Goal: Task Accomplishment & Management: Use online tool/utility

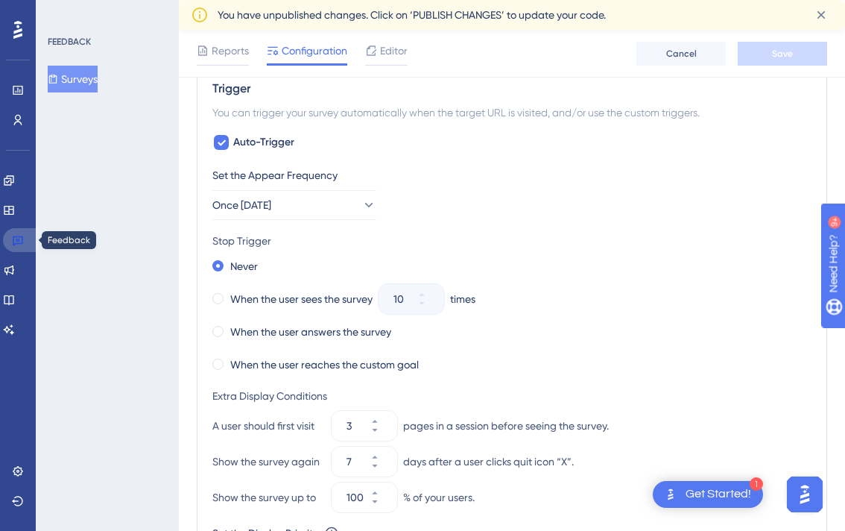
click at [14, 247] on link at bounding box center [21, 240] width 36 height 24
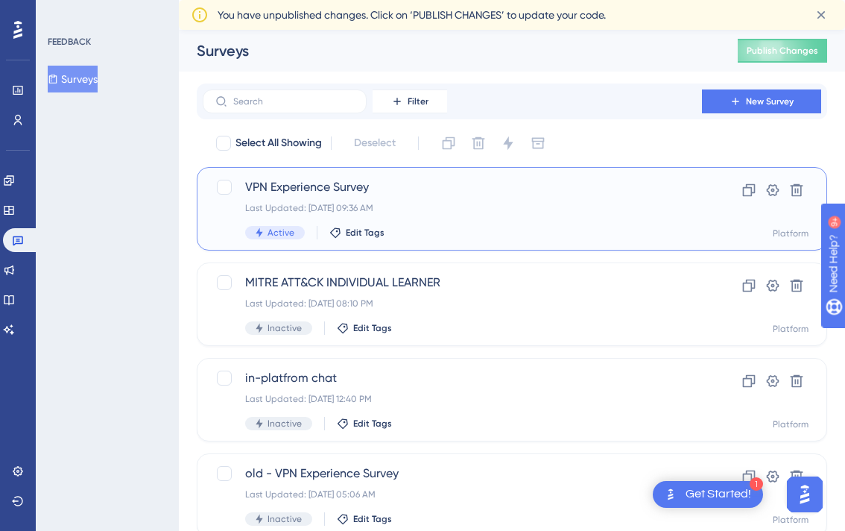
click at [306, 188] on span "VPN Experience Survey" at bounding box center [452, 187] width 414 height 18
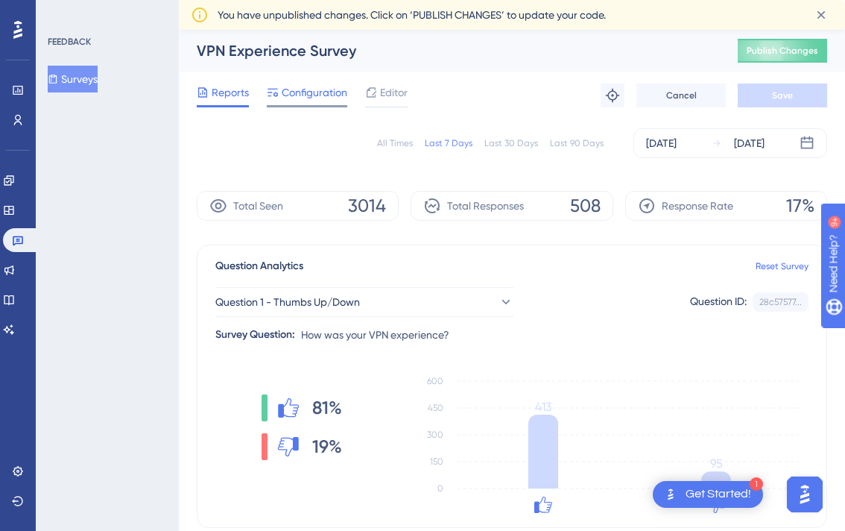
click at [315, 92] on span "Configuration" at bounding box center [315, 92] width 66 height 18
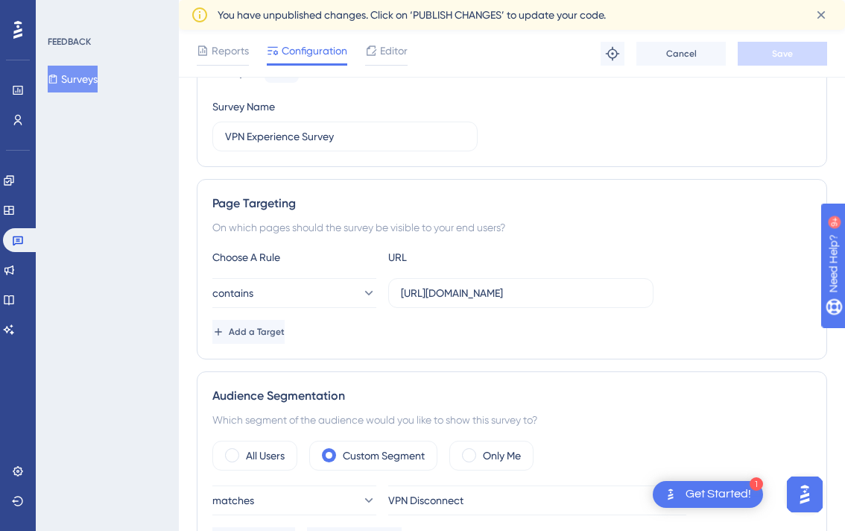
scroll to position [130, 0]
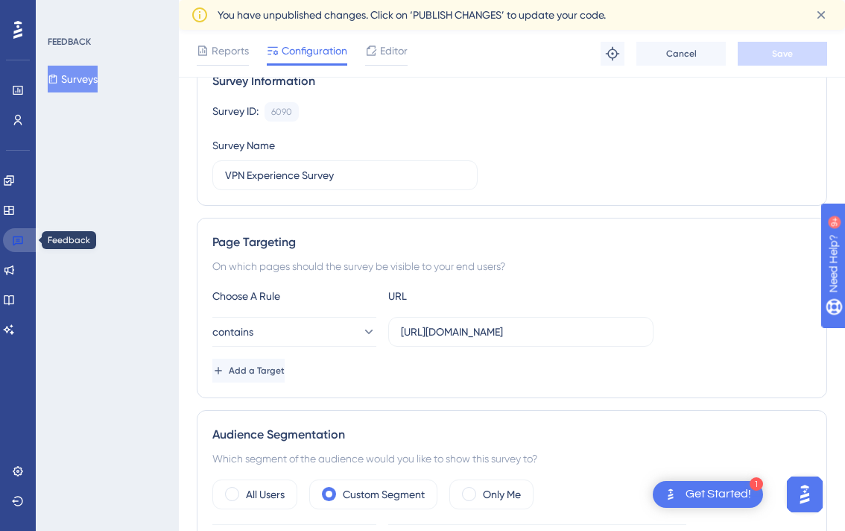
click at [16, 241] on icon at bounding box center [18, 240] width 12 height 12
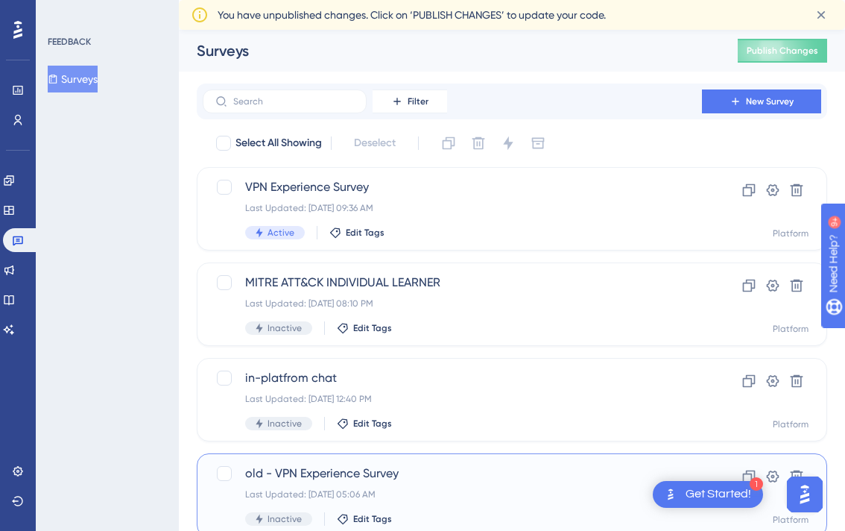
click at [291, 466] on span "old - VPN Experience Survey" at bounding box center [452, 473] width 414 height 18
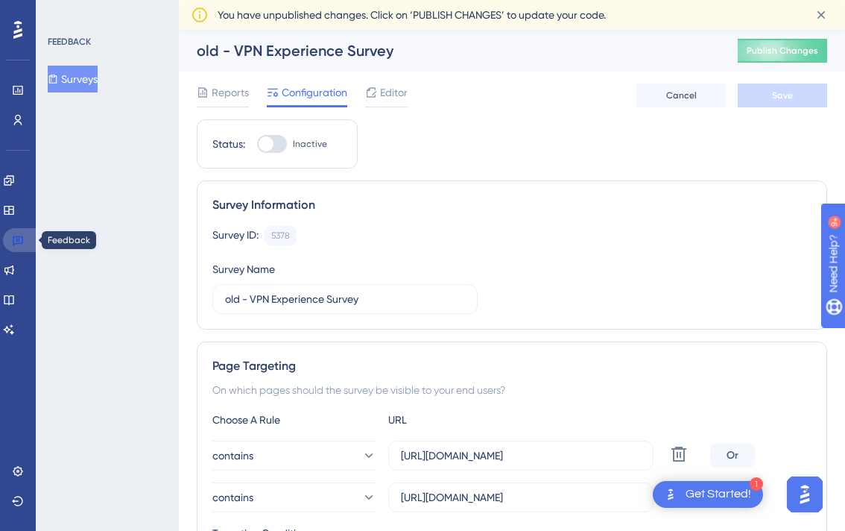
click at [31, 233] on link at bounding box center [21, 240] width 36 height 24
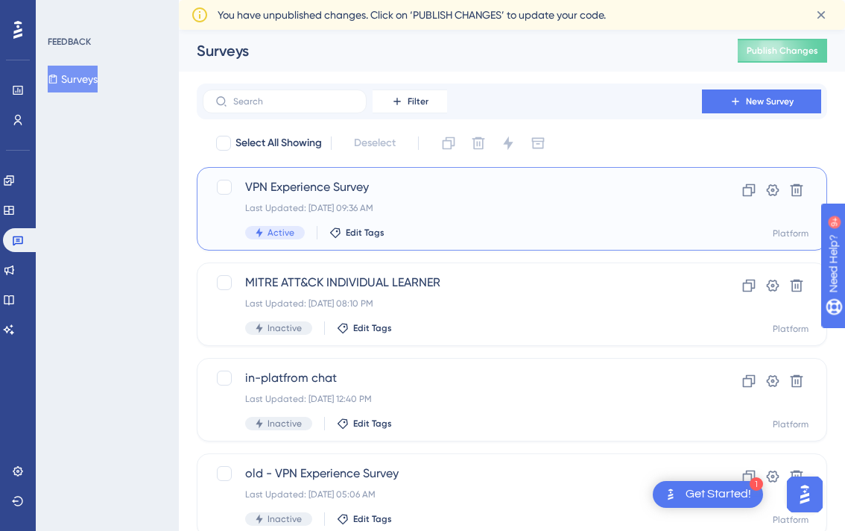
click at [317, 202] on div "Last Updated: [DATE] 09:36 AM" at bounding box center [452, 208] width 414 height 12
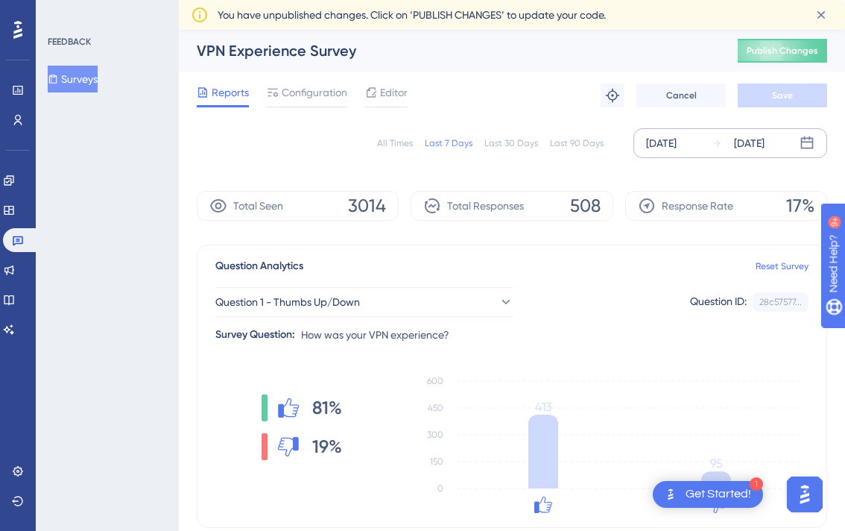
click at [765, 137] on div "[DATE]" at bounding box center [749, 143] width 31 height 18
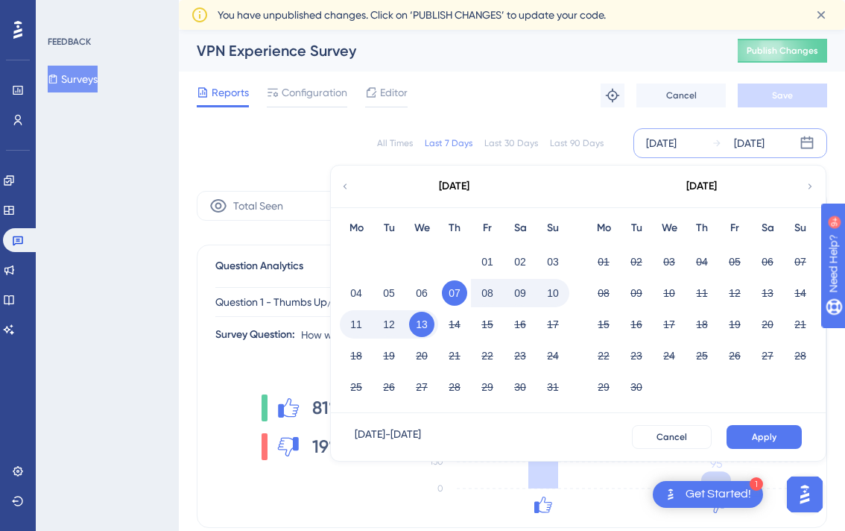
click at [423, 323] on button "13" at bounding box center [421, 324] width 25 height 25
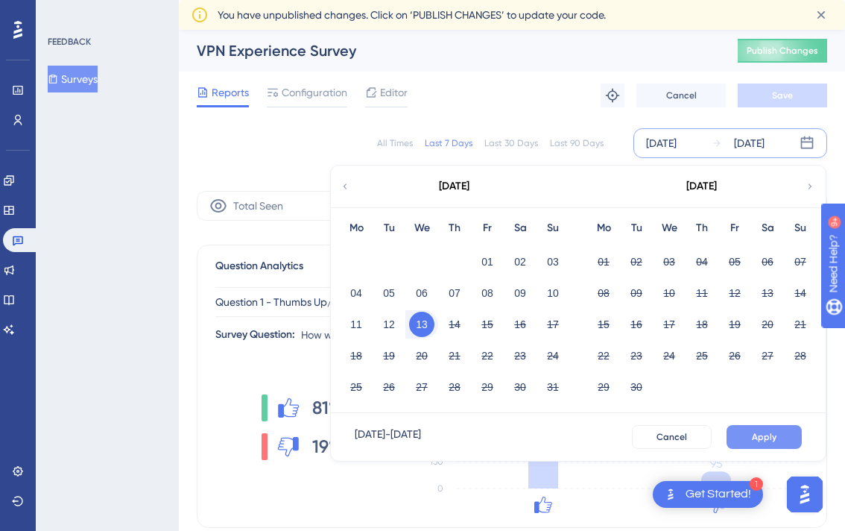
click at [768, 442] on span "Apply" at bounding box center [764, 437] width 25 height 12
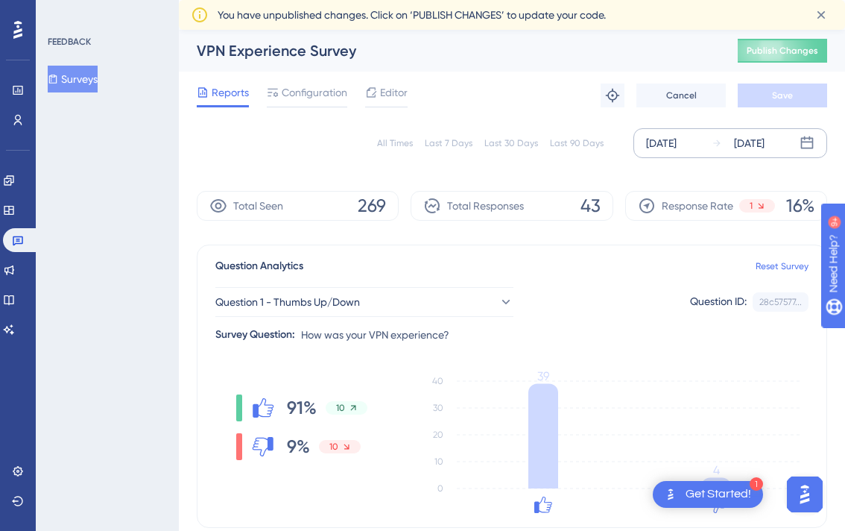
click at [757, 140] on div "[DATE]" at bounding box center [749, 143] width 31 height 18
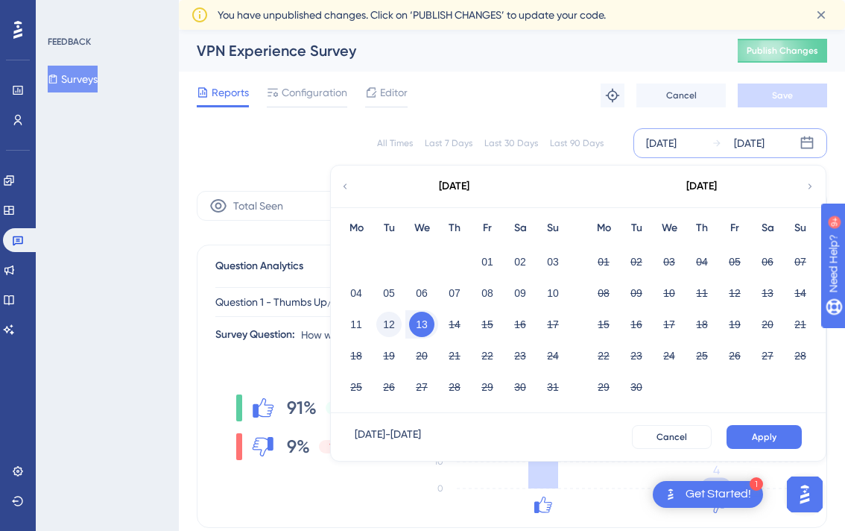
click at [394, 323] on button "12" at bounding box center [388, 324] width 25 height 25
click at [754, 434] on span "Apply" at bounding box center [764, 437] width 25 height 12
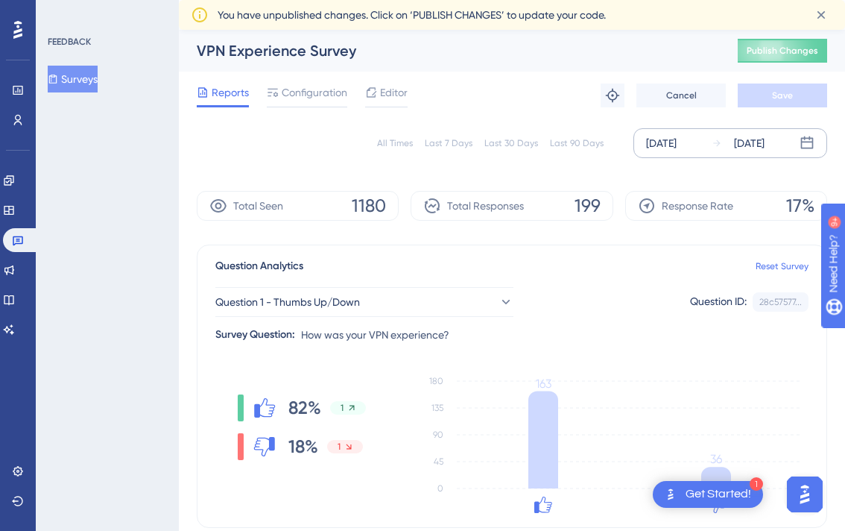
click at [765, 142] on div "[DATE]" at bounding box center [749, 143] width 31 height 18
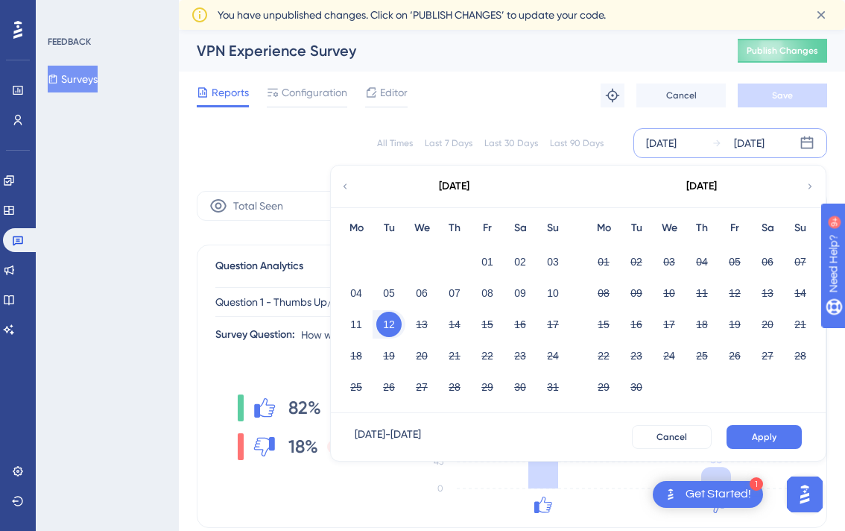
click at [765, 142] on div "[DATE]" at bounding box center [749, 143] width 31 height 18
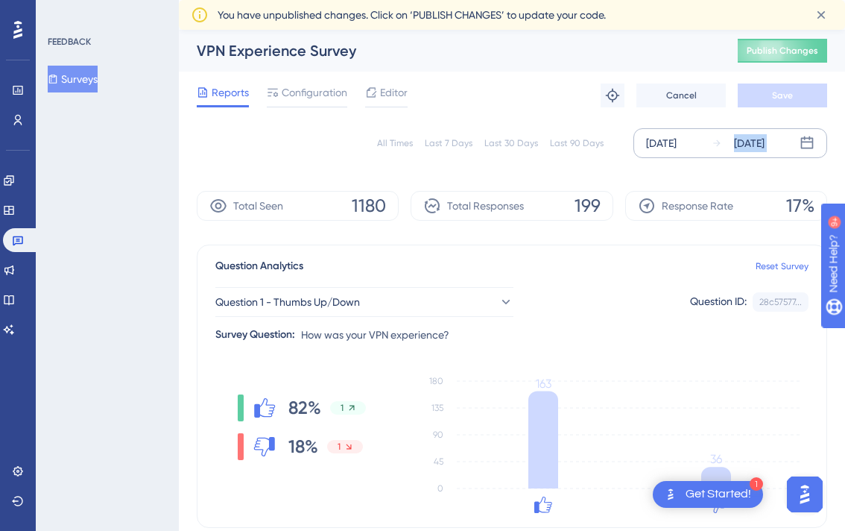
click at [765, 142] on div "[DATE]" at bounding box center [749, 143] width 31 height 18
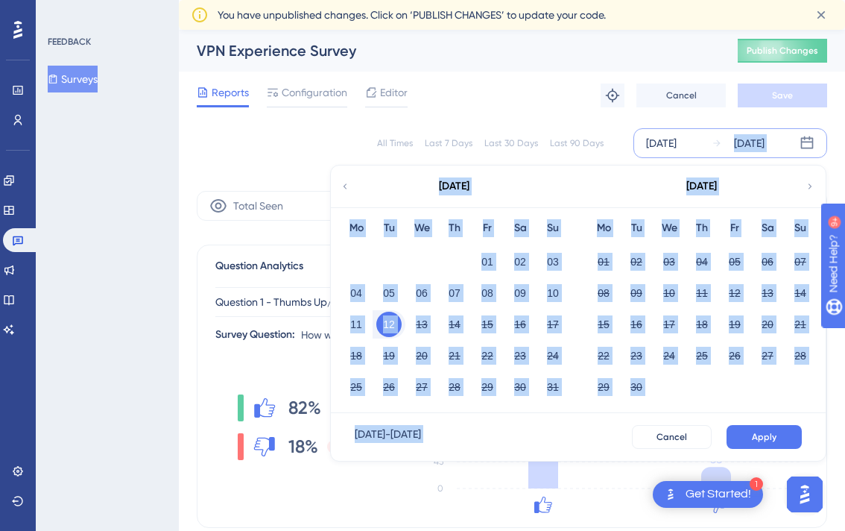
click at [365, 314] on div "11" at bounding box center [356, 324] width 33 height 28
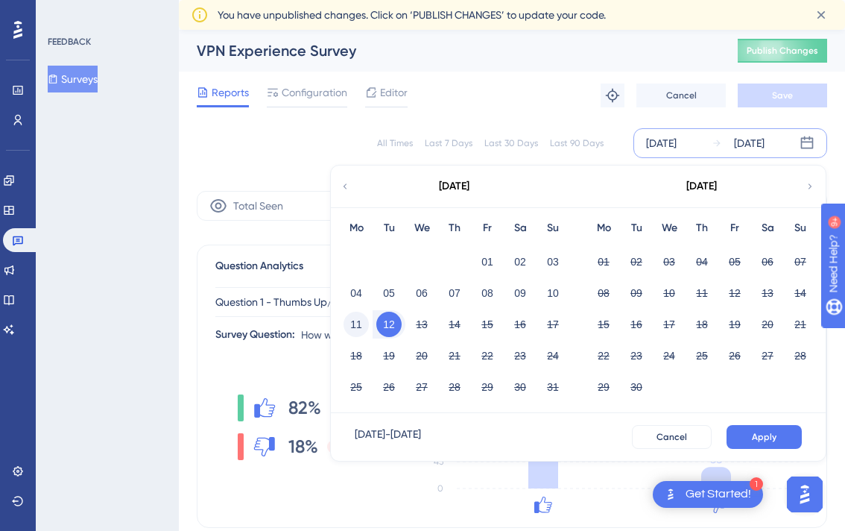
click at [362, 318] on button "11" at bounding box center [356, 324] width 25 height 25
click at [352, 331] on button "11" at bounding box center [356, 324] width 25 height 25
click at [782, 440] on button "Apply" at bounding box center [764, 437] width 75 height 24
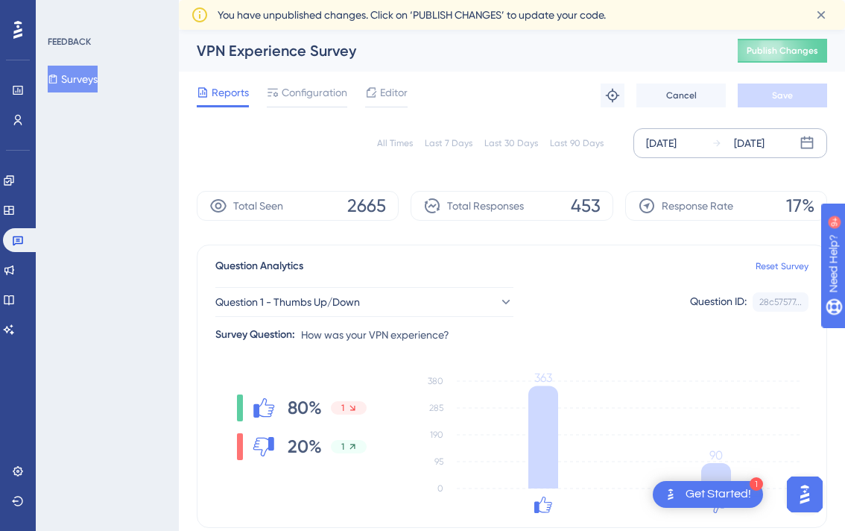
click at [791, 143] on div "[DATE] [DATE]" at bounding box center [730, 143] width 194 height 30
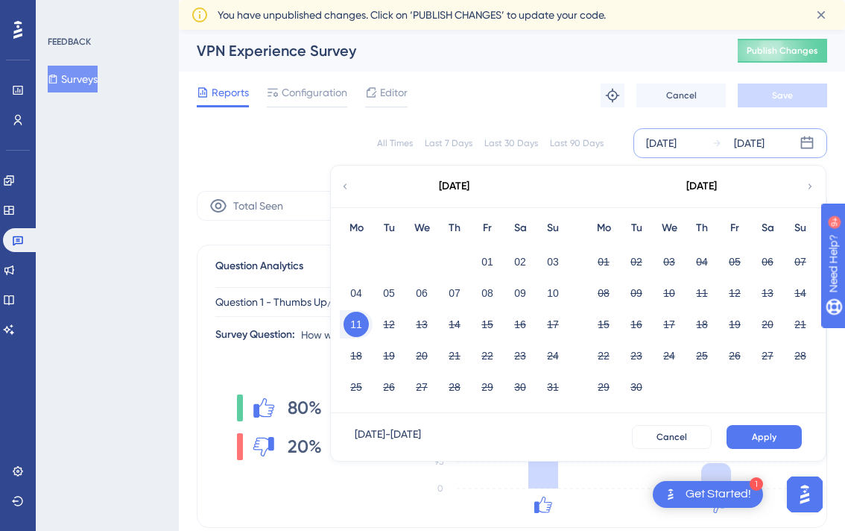
click at [360, 323] on button "11" at bounding box center [356, 324] width 25 height 25
click at [389, 323] on button "12" at bounding box center [388, 324] width 25 height 25
click at [390, 324] on button "12" at bounding box center [388, 324] width 25 height 25
click at [420, 323] on button "13" at bounding box center [421, 324] width 25 height 25
click at [771, 446] on button "Apply" at bounding box center [764, 437] width 75 height 24
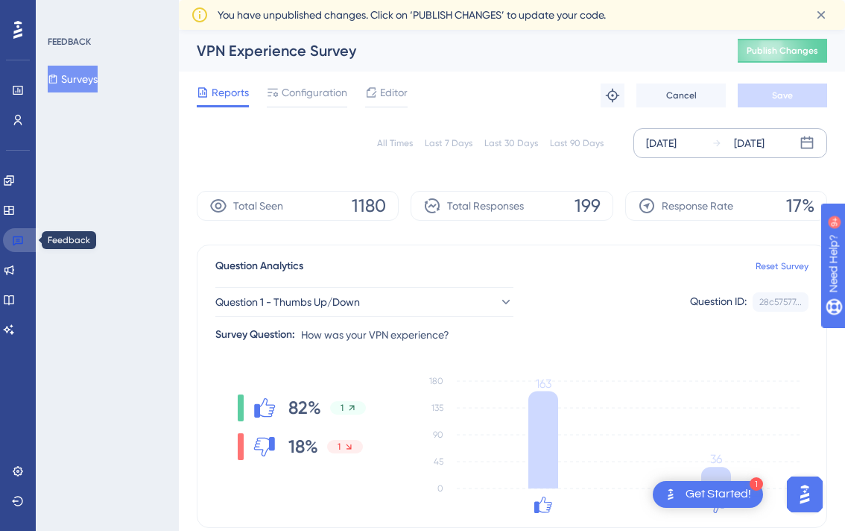
click at [7, 235] on link at bounding box center [21, 240] width 36 height 24
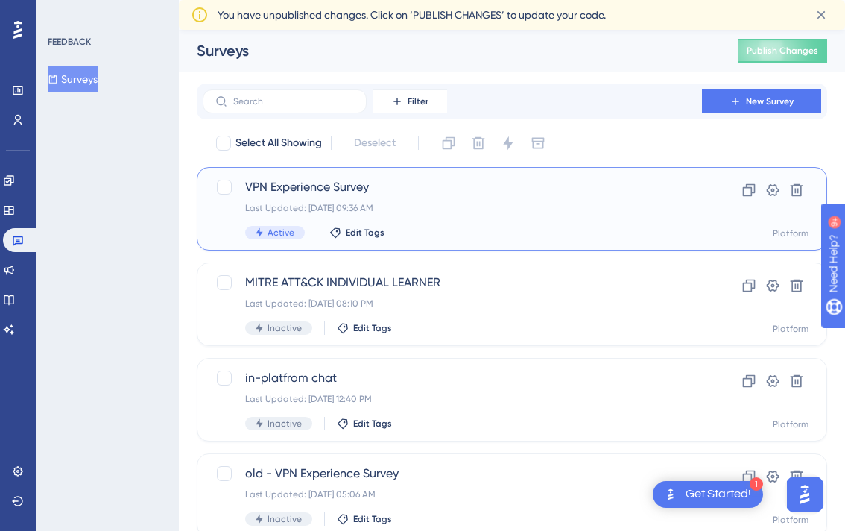
click at [312, 181] on span "VPN Experience Survey" at bounding box center [452, 187] width 414 height 18
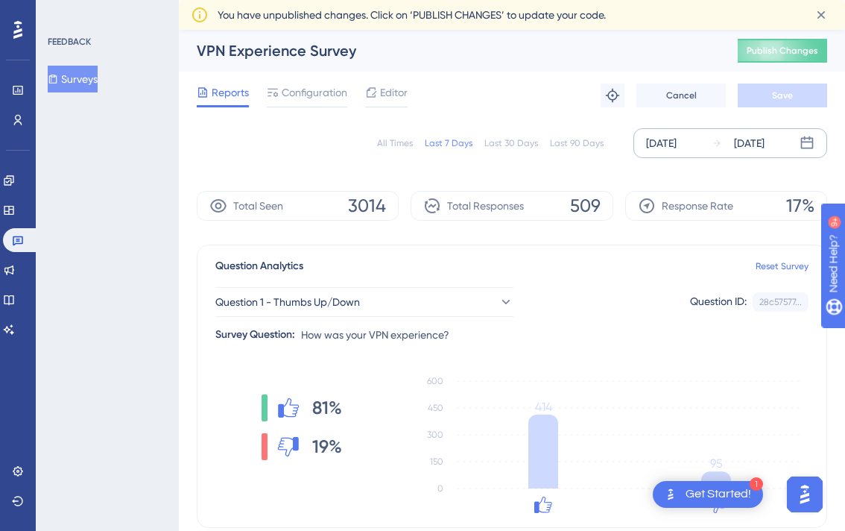
click at [765, 141] on div "[DATE]" at bounding box center [749, 143] width 31 height 18
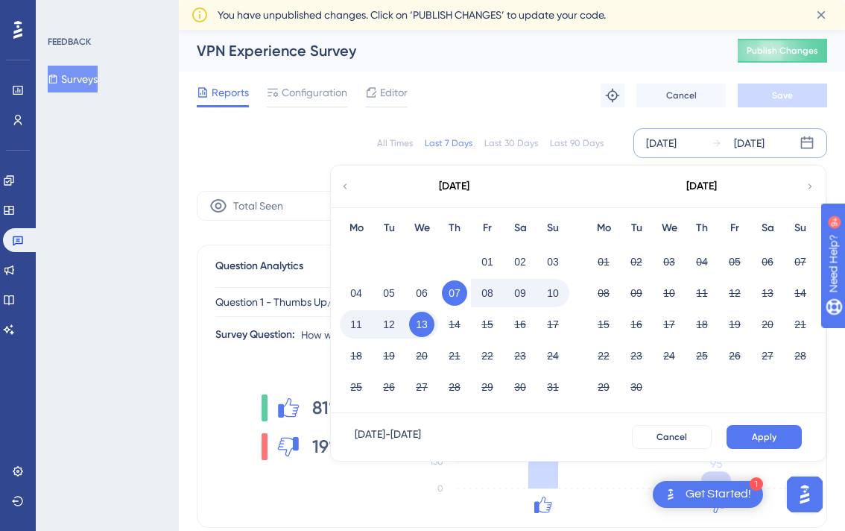
click at [426, 320] on button "13" at bounding box center [421, 324] width 25 height 25
click at [420, 323] on button "13" at bounding box center [421, 324] width 25 height 25
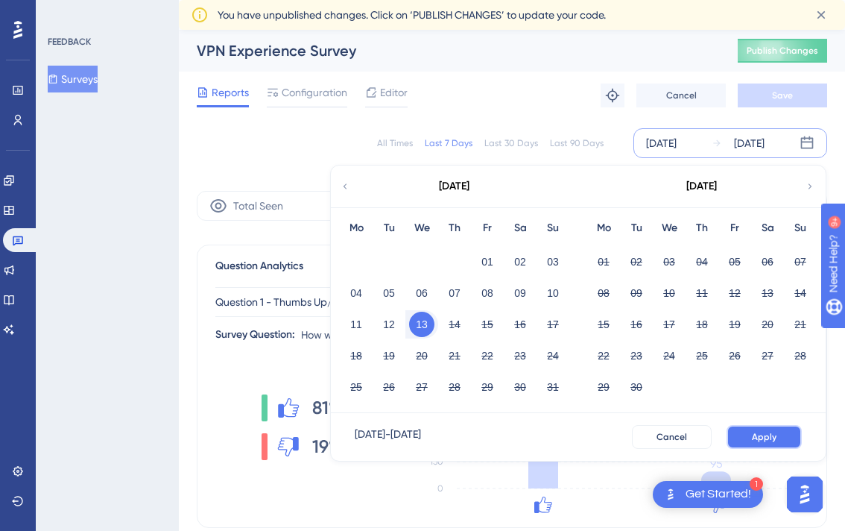
click at [774, 427] on button "Apply" at bounding box center [764, 437] width 75 height 24
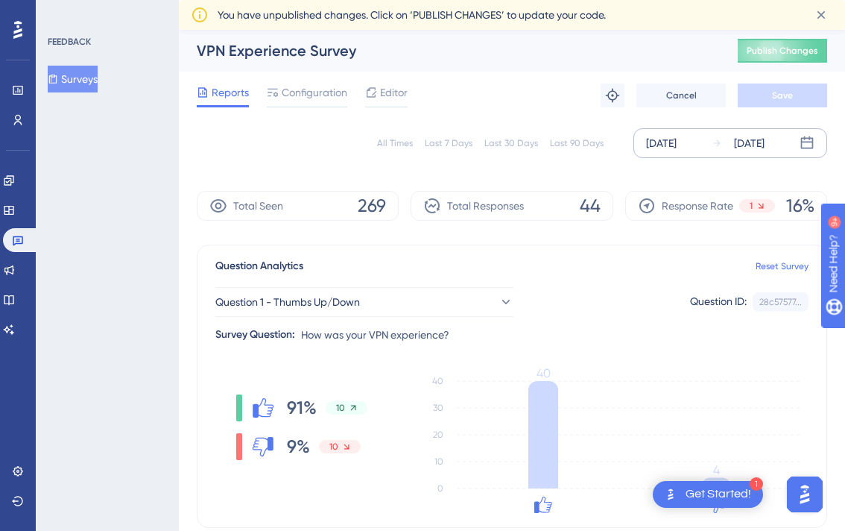
click at [752, 142] on div "[DATE]" at bounding box center [749, 143] width 31 height 18
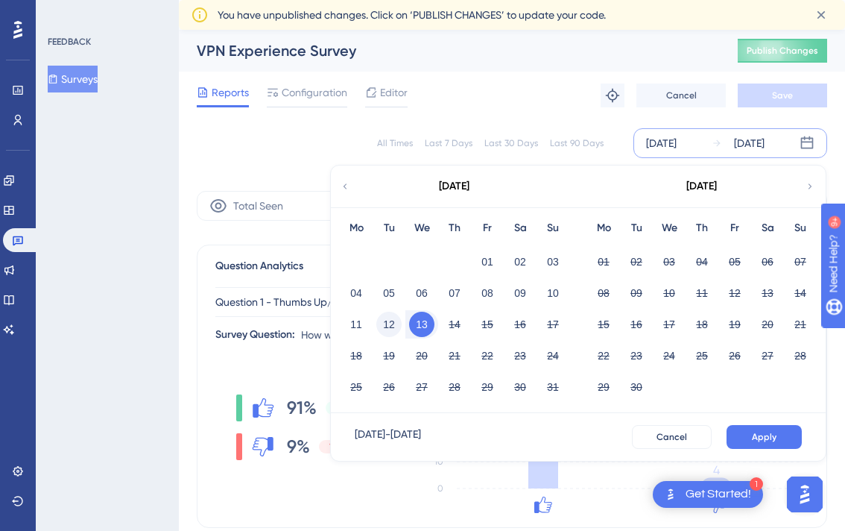
click at [393, 323] on button "12" at bounding box center [388, 324] width 25 height 25
click at [376, 312] on div "11 12 13 14 15 16 17" at bounding box center [455, 322] width 230 height 31
click at [382, 320] on button "12" at bounding box center [388, 324] width 25 height 25
click at [759, 429] on button "Apply" at bounding box center [764, 437] width 75 height 24
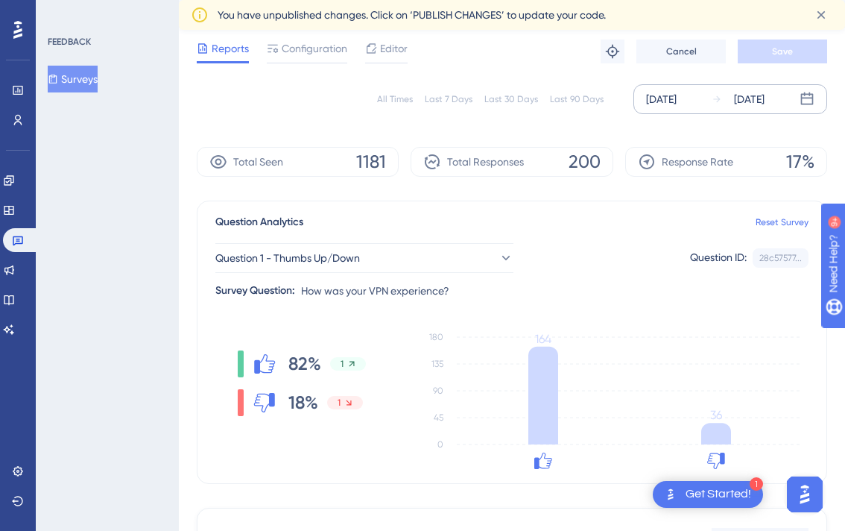
scroll to position [174, 0]
